Goal: Transaction & Acquisition: Download file/media

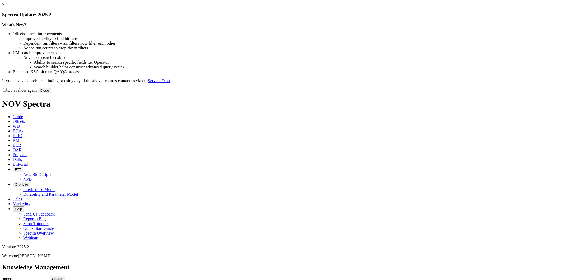
click at [51, 93] on button "Close" at bounding box center [44, 91] width 13 height 6
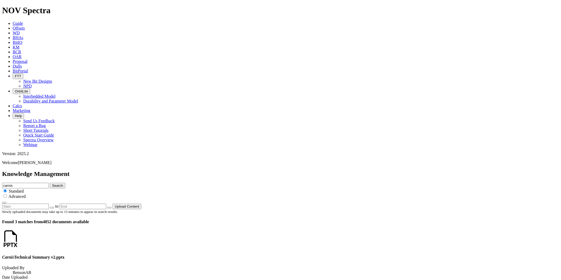
click at [19, 241] on icon at bounding box center [19, 243] width 0 height 4
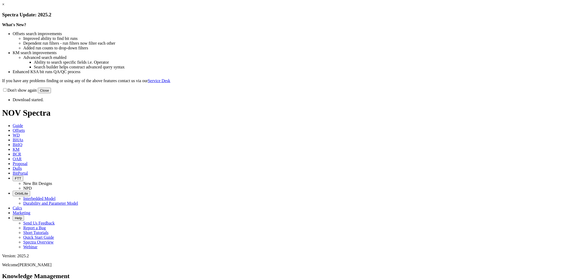
click at [395, 93] on div "Don't show again Close" at bounding box center [280, 90] width 556 height 6
click at [51, 93] on button "Close" at bounding box center [44, 91] width 13 height 6
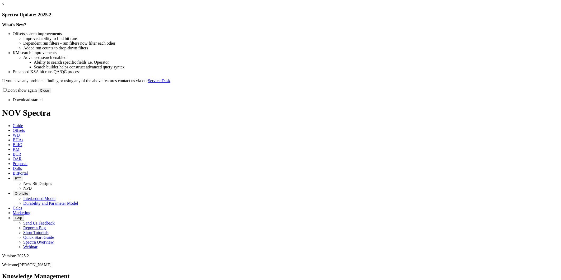
click at [51, 93] on button "Close" at bounding box center [44, 91] width 13 height 6
